Goal: Information Seeking & Learning: Learn about a topic

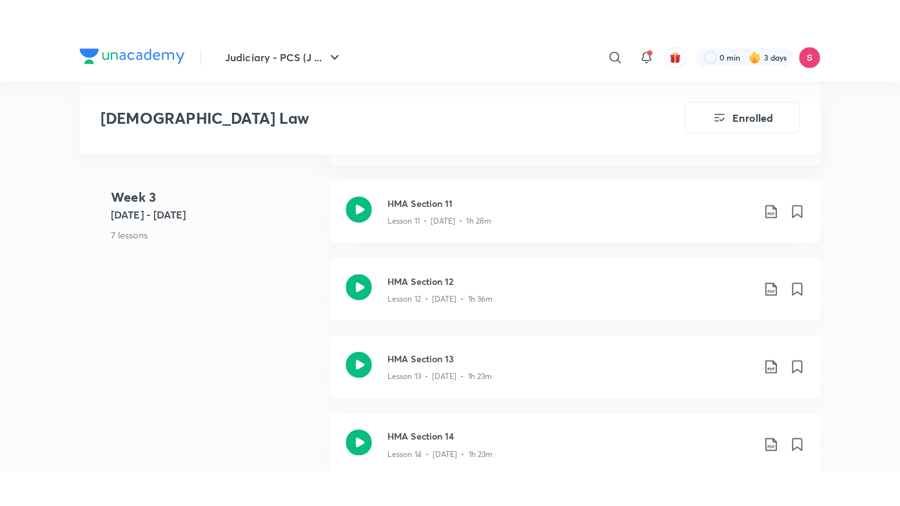
scroll to position [1631, 0]
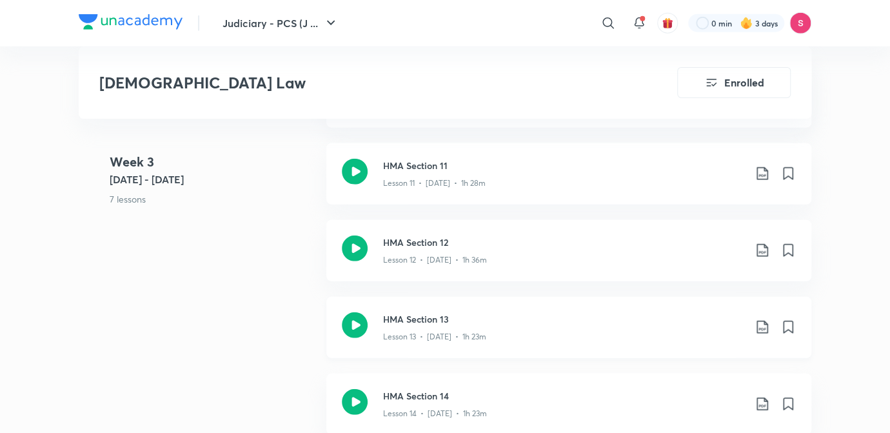
click at [452, 326] on div "Lesson 13 • [DATE] • 1h 23m" at bounding box center [563, 334] width 361 height 17
